Goal: Task Accomplishment & Management: Use online tool/utility

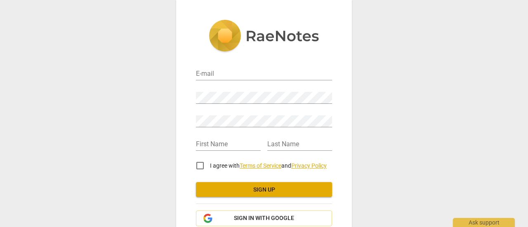
scroll to position [47, 0]
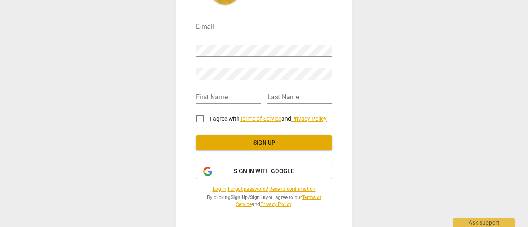
click at [259, 23] on input "email" at bounding box center [264, 27] width 136 height 12
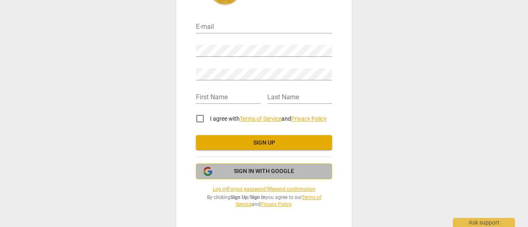
click at [278, 165] on button "Sign in with Google" at bounding box center [264, 172] width 136 height 16
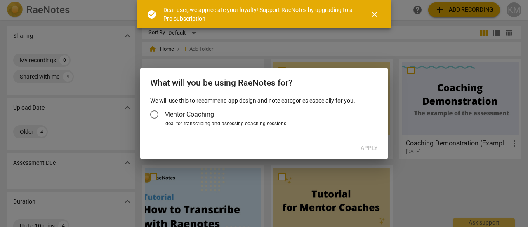
click at [377, 14] on span "close" at bounding box center [374, 14] width 10 height 10
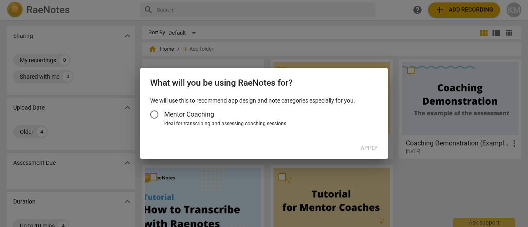
click at [157, 115] on input "Mentor Coaching" at bounding box center [154, 115] width 20 height 20
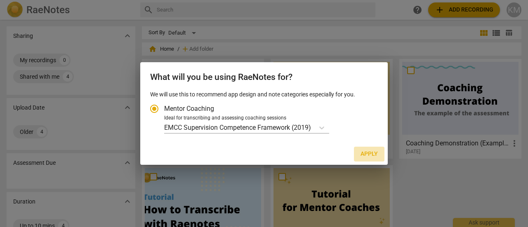
click at [372, 157] on span "Apply" at bounding box center [368, 154] width 17 height 8
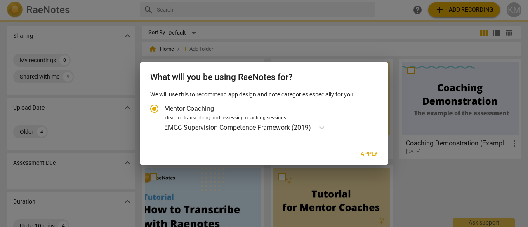
radio input "false"
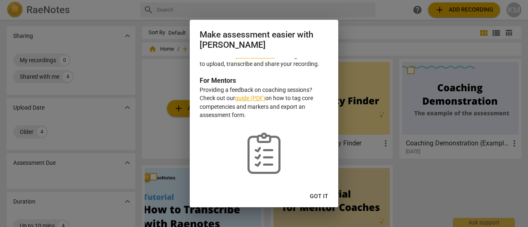
scroll to position [33, 0]
click at [327, 197] on span "Got it" at bounding box center [319, 196] width 19 height 8
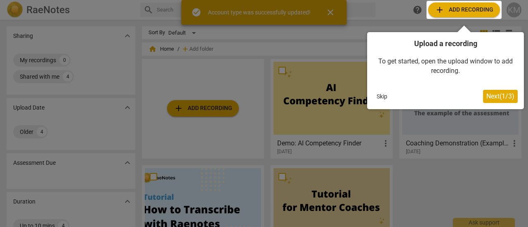
click at [501, 94] on span "Next ( 1 / 3 )" at bounding box center [500, 96] width 28 height 8
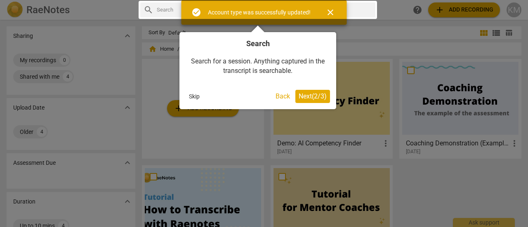
click at [323, 91] on button "Next ( 2 / 3 )" at bounding box center [312, 96] width 35 height 13
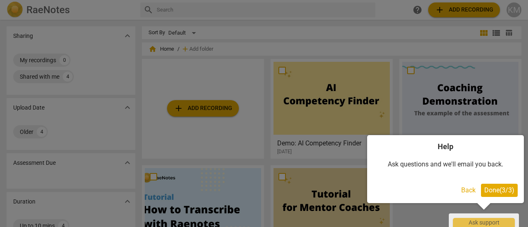
click at [494, 191] on span "Done ( 3 / 3 )" at bounding box center [499, 190] width 30 height 8
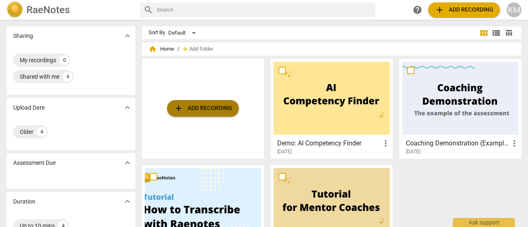
click at [214, 107] on span "add Add recording" at bounding box center [203, 108] width 59 height 10
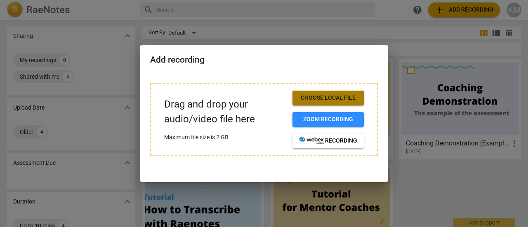
click at [335, 102] on button "Choose local file" at bounding box center [327, 98] width 71 height 15
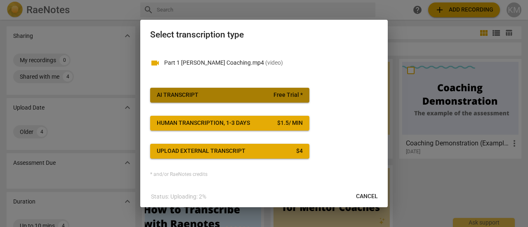
click at [295, 94] on span "Free Trial *" at bounding box center [287, 95] width 29 height 8
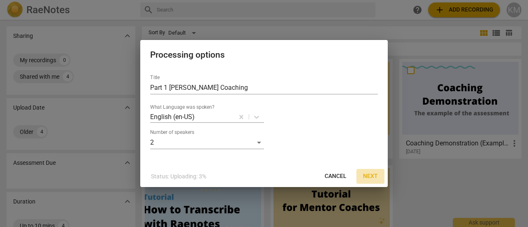
click at [371, 174] on span "Next" at bounding box center [370, 176] width 15 height 8
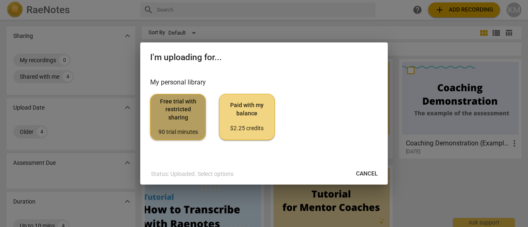
click at [194, 121] on span "Free trial with restricted sharing 90 trial minutes" at bounding box center [178, 117] width 42 height 39
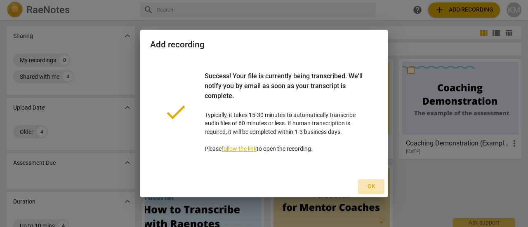
click at [371, 183] on span "Ok" at bounding box center [370, 187] width 13 height 8
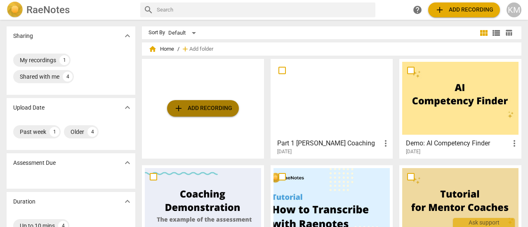
click at [193, 106] on span "add Add recording" at bounding box center [203, 108] width 59 height 10
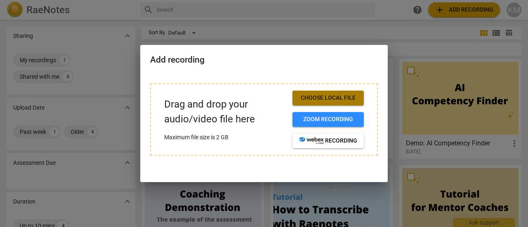
click at [311, 99] on span "Choose local file" at bounding box center [328, 98] width 58 height 8
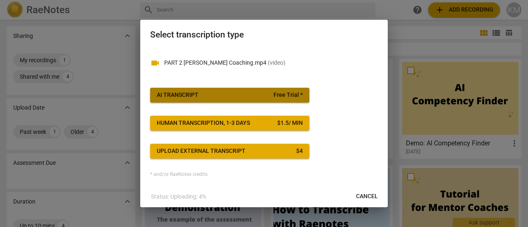
click at [299, 96] on span "Free Trial *" at bounding box center [287, 95] width 29 height 8
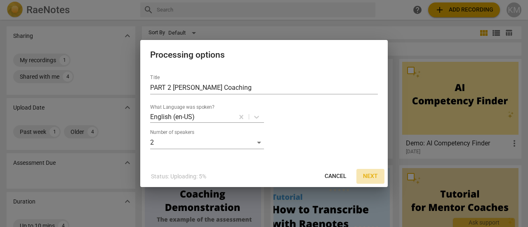
click at [372, 174] on span "Next" at bounding box center [370, 176] width 15 height 8
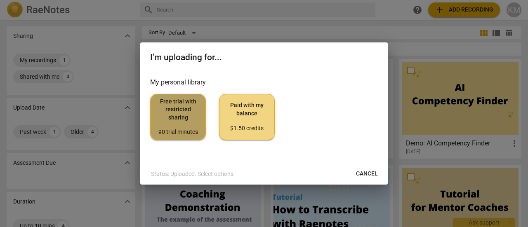
click at [198, 103] on span "Free trial with restricted sharing 90 trial minutes" at bounding box center [178, 117] width 42 height 39
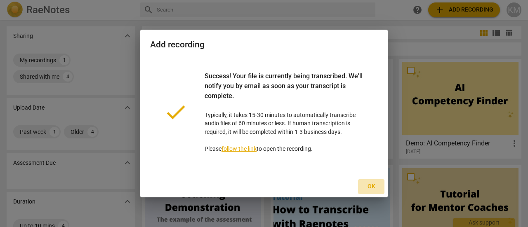
click at [374, 184] on span "Ok" at bounding box center [370, 187] width 13 height 8
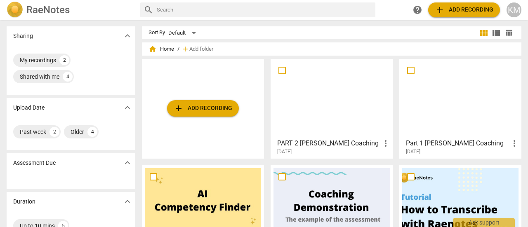
click at [230, 98] on div "add Add recording" at bounding box center [203, 109] width 122 height 100
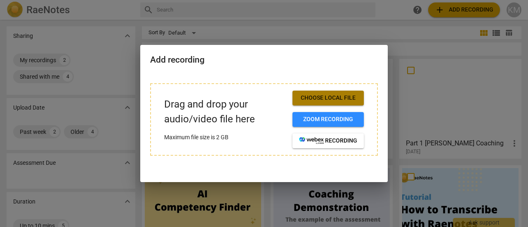
click at [302, 98] on span "Choose local file" at bounding box center [328, 98] width 58 height 8
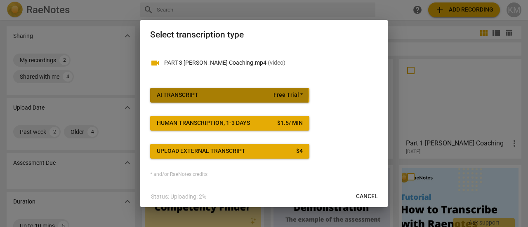
click at [219, 94] on span "AI Transcript Free Trial *" at bounding box center [230, 95] width 146 height 8
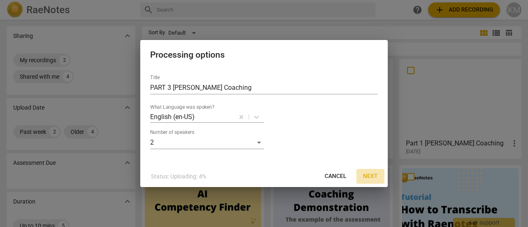
click at [366, 176] on span "Next" at bounding box center [370, 176] width 15 height 8
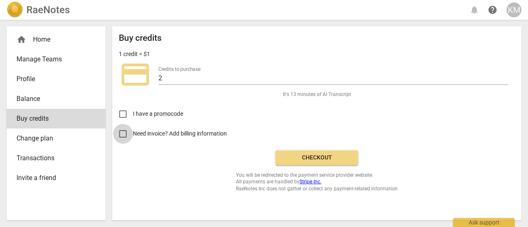
click at [124, 132] on input "Need invoice? Add billing information" at bounding box center [123, 134] width 20 height 20
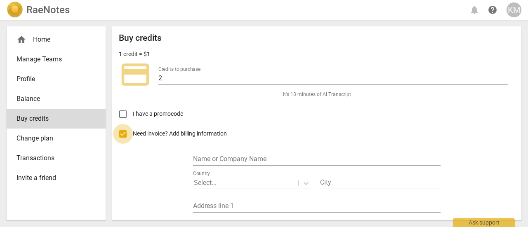
click at [124, 132] on input "Need invoice? Add billing information" at bounding box center [123, 134] width 20 height 20
checkbox input "false"
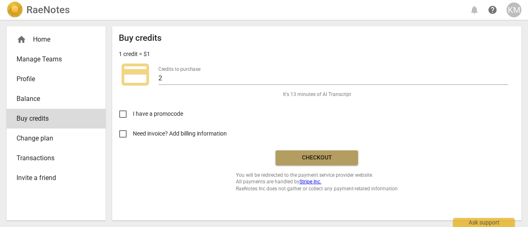
click at [312, 154] on span "Checkout" at bounding box center [316, 158] width 69 height 8
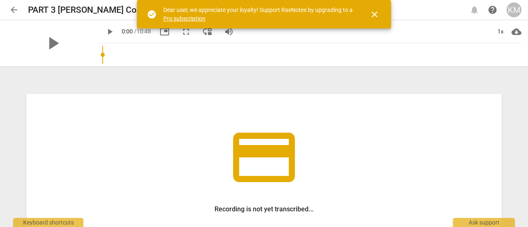
click at [369, 14] on span "close" at bounding box center [374, 14] width 10 height 10
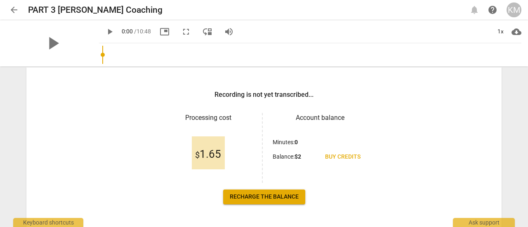
scroll to position [127, 0]
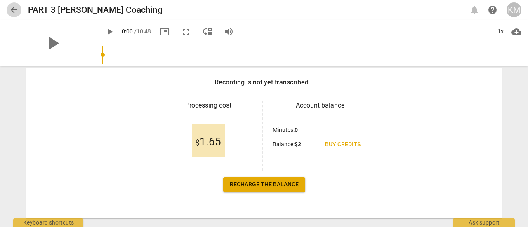
click at [15, 6] on span "arrow_back" at bounding box center [14, 10] width 10 height 10
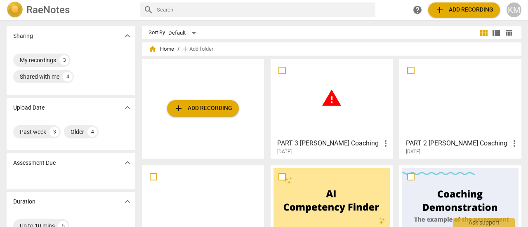
click at [460, 117] on div at bounding box center [460, 98] width 116 height 73
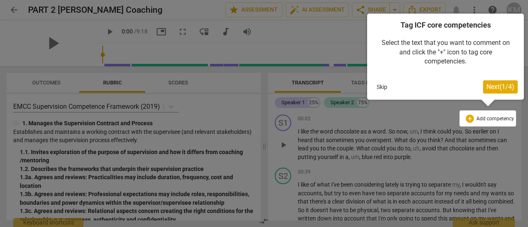
click at [381, 89] on button "Skip" at bounding box center [381, 87] width 17 height 12
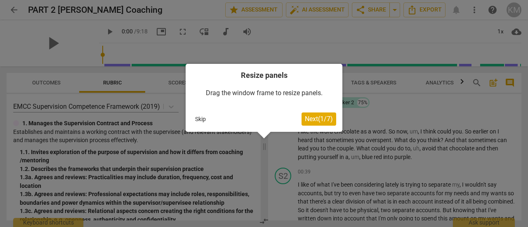
click at [200, 123] on button "Skip" at bounding box center [200, 119] width 17 height 12
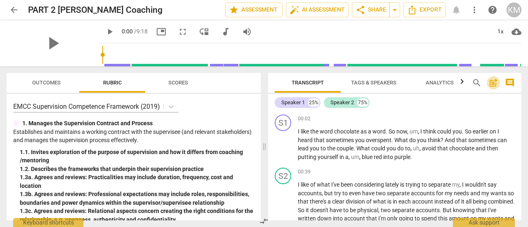
click at [493, 83] on span "post_add" at bounding box center [493, 83] width 10 height 10
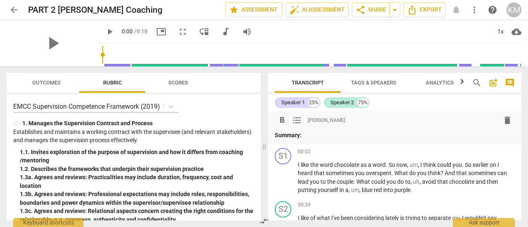
click at [493, 83] on span "post_add" at bounding box center [493, 83] width 10 height 10
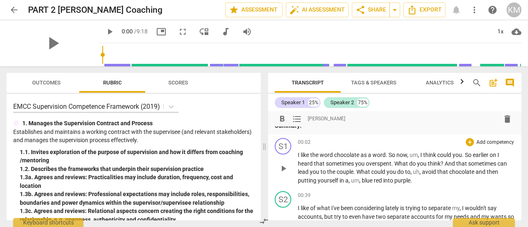
scroll to position [33, 0]
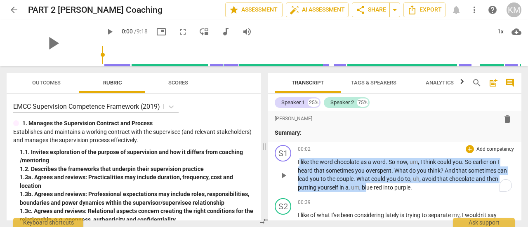
drag, startPoint x: 298, startPoint y: 159, endPoint x: 368, endPoint y: 188, distance: 75.0
click at [368, 188] on p "I like the word chocolate as a word . So now , um , I think could you . So earl…" at bounding box center [406, 175] width 217 height 34
click at [318, 170] on span "that" at bounding box center [320, 170] width 12 height 7
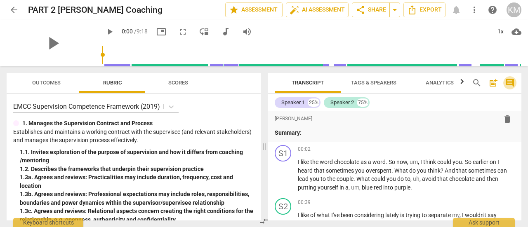
click at [509, 83] on span "comment" at bounding box center [509, 83] width 10 height 10
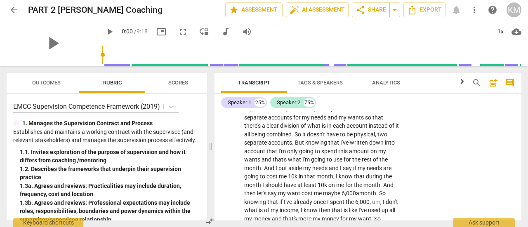
scroll to position [0, 0]
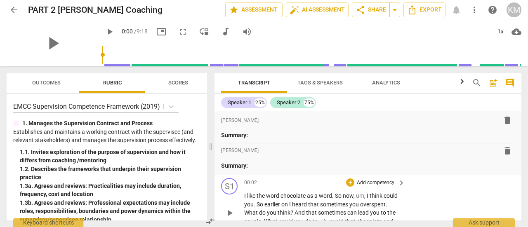
drag, startPoint x: 243, startPoint y: 185, endPoint x: 369, endPoint y: 206, distance: 127.8
click at [369, 206] on div "S1 play_arrow pause 00:02 + Add competency keyboard_arrow_right I like the word…" at bounding box center [367, 206] width 307 height 63
drag, startPoint x: 243, startPoint y: 195, endPoint x: 376, endPoint y: 216, distance: 134.6
click at [376, 216] on div "S1 play_arrow pause 00:02 + Add competency keyboard_arrow_right I like the word…" at bounding box center [367, 206] width 307 height 63
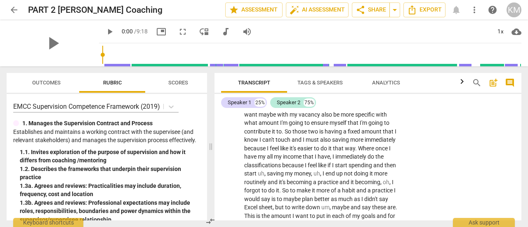
scroll to position [1199, 0]
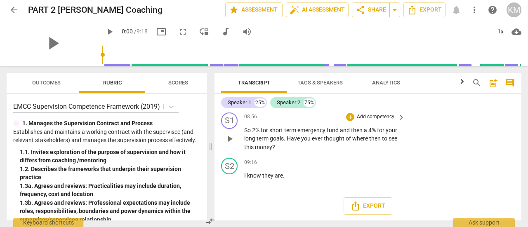
drag, startPoint x: 312, startPoint y: 190, endPoint x: 250, endPoint y: 149, distance: 74.6
click at [250, 149] on div "format_bold format_list_bulleted [PERSON_NAME] delete Summary: format_bold form…" at bounding box center [367, 165] width 307 height 109
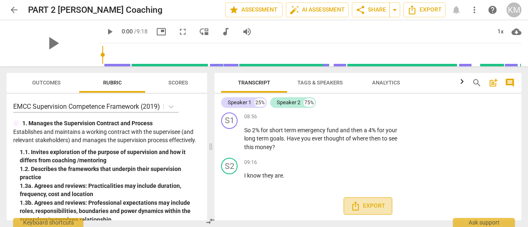
click at [375, 210] on span "Export" at bounding box center [367, 206] width 35 height 10
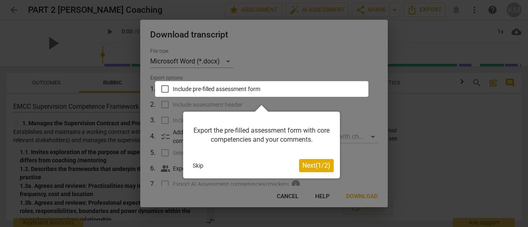
click at [203, 165] on button "Skip" at bounding box center [197, 165] width 17 height 12
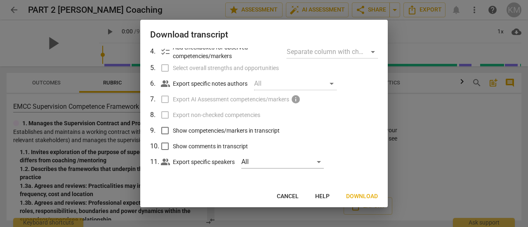
scroll to position [0, 0]
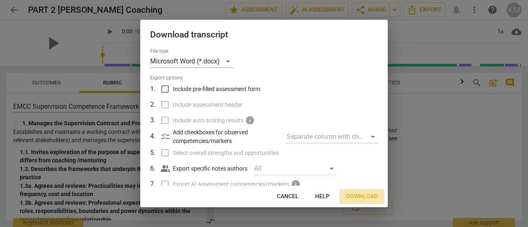
click at [355, 194] on span "Download" at bounding box center [362, 196] width 32 height 8
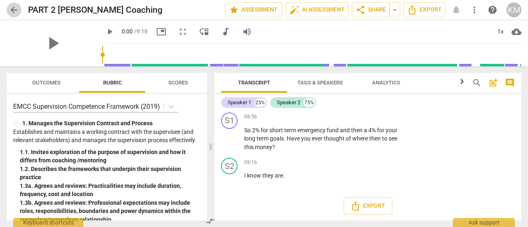
click at [15, 8] on span "arrow_back" at bounding box center [14, 10] width 10 height 10
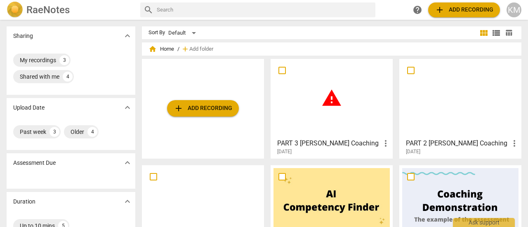
scroll to position [55, 0]
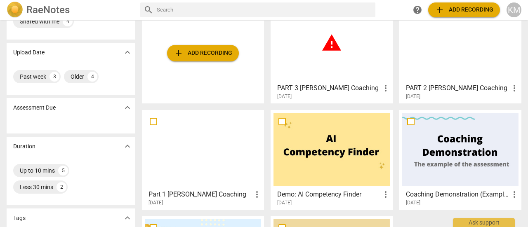
click at [203, 166] on div at bounding box center [203, 149] width 116 height 73
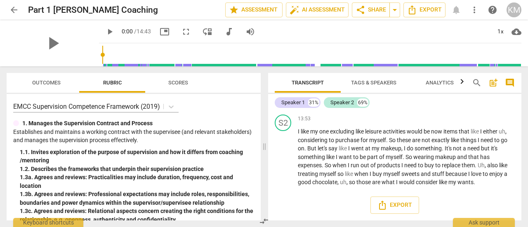
scroll to position [2026, 0]
click at [389, 204] on span "Export" at bounding box center [394, 205] width 35 height 10
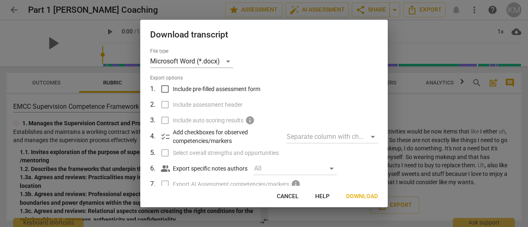
click at [364, 197] on span "Download" at bounding box center [362, 196] width 32 height 8
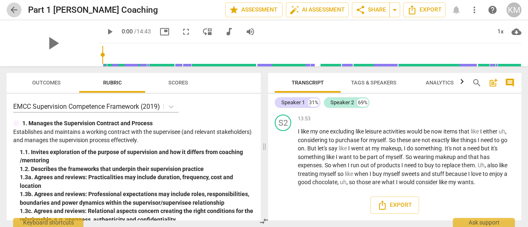
click at [14, 4] on button "arrow_back" at bounding box center [14, 9] width 15 height 15
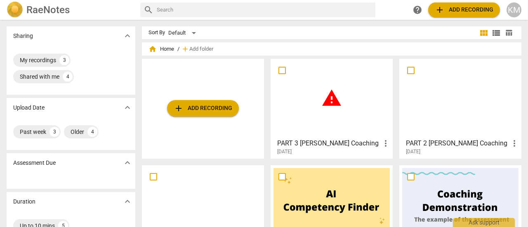
click at [320, 113] on div "warning" at bounding box center [331, 98] width 116 height 73
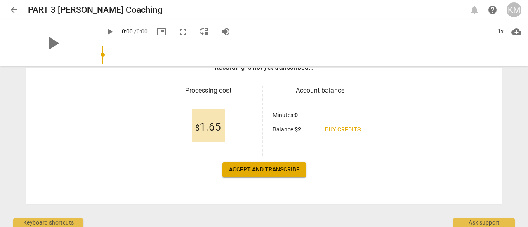
scroll to position [144, 0]
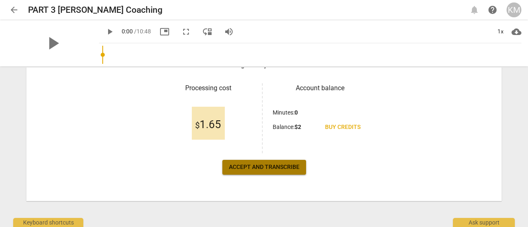
click at [280, 169] on span "Accept and transcribe" at bounding box center [264, 167] width 70 height 8
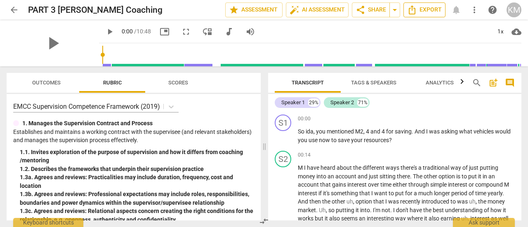
click at [419, 9] on span "Export" at bounding box center [424, 10] width 35 height 10
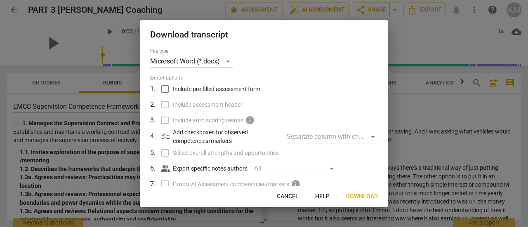
click at [354, 199] on span "Download" at bounding box center [362, 196] width 32 height 8
